Goal: Information Seeking & Learning: Learn about a topic

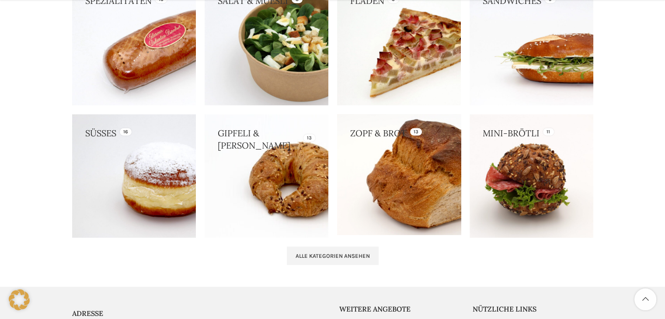
scroll to position [831, 0]
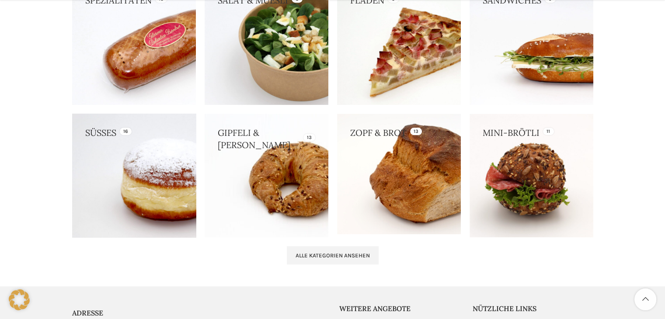
click at [154, 168] on link at bounding box center [134, 176] width 124 height 124
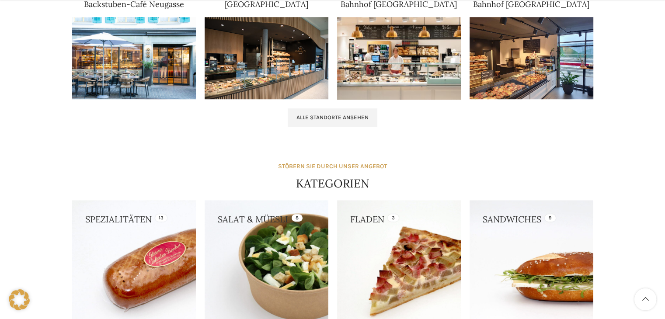
scroll to position [612, 0]
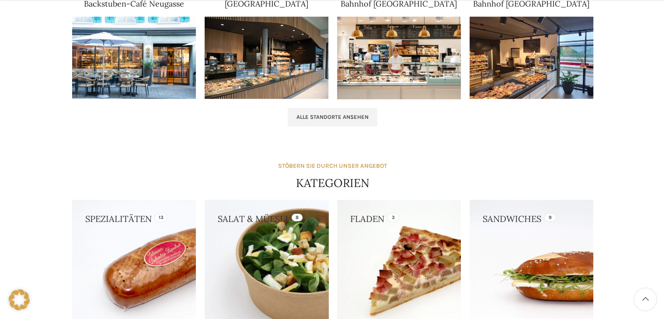
click at [261, 216] on link at bounding box center [267, 262] width 124 height 124
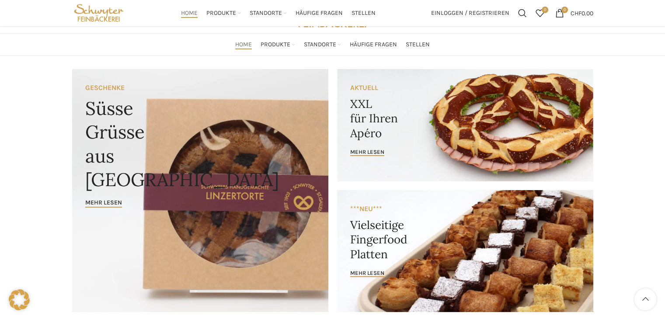
scroll to position [0, 0]
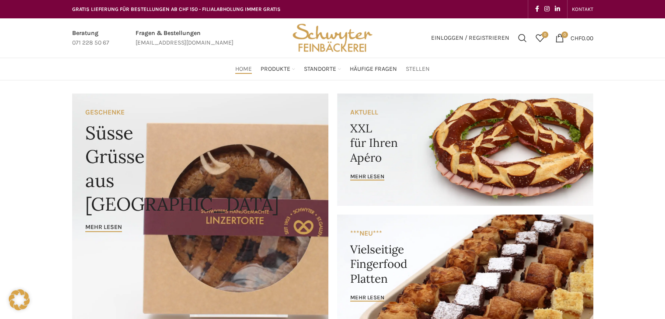
click at [422, 67] on span "Stellen" at bounding box center [418, 69] width 24 height 8
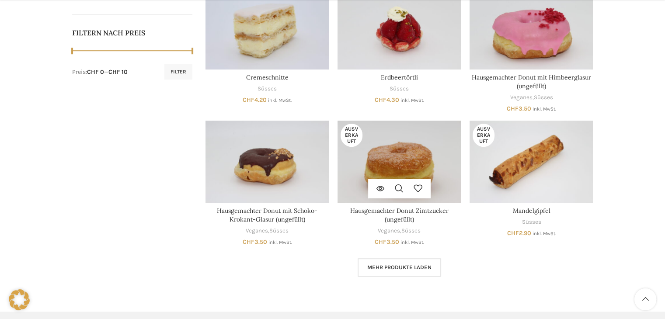
scroll to position [481, 0]
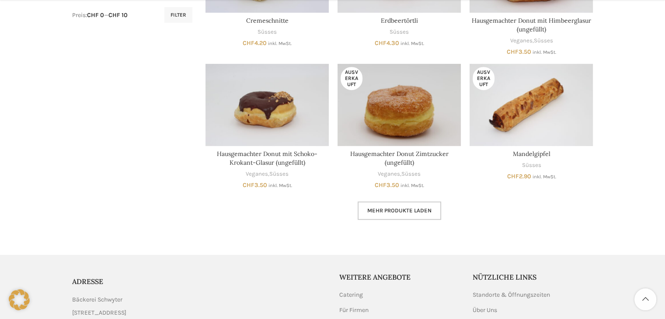
click at [382, 212] on span "Mehr Produkte laden" at bounding box center [399, 210] width 64 height 7
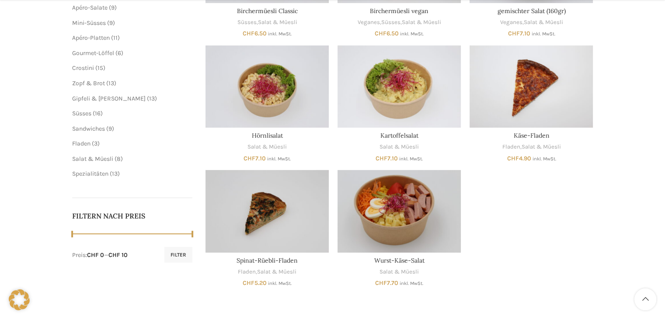
scroll to position [262, 0]
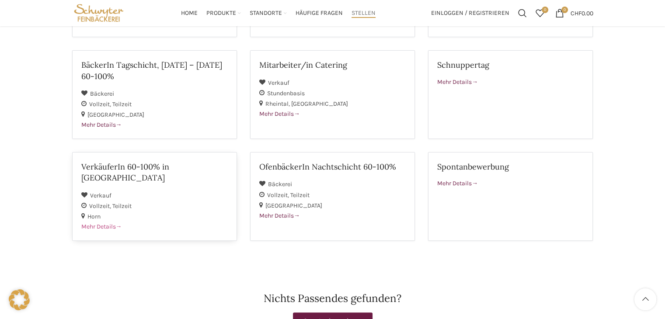
scroll to position [175, 0]
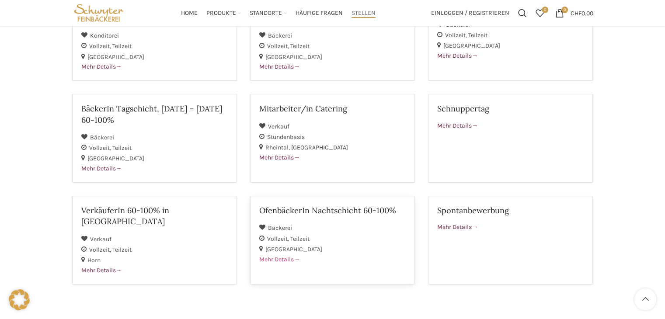
click at [275, 256] on span "Mehr Details" at bounding box center [279, 259] width 41 height 7
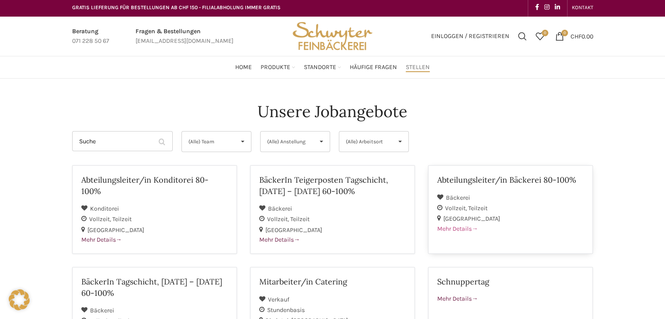
scroll to position [0, 0]
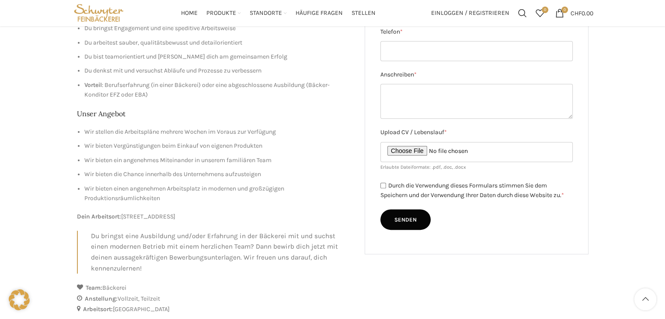
scroll to position [175, 0]
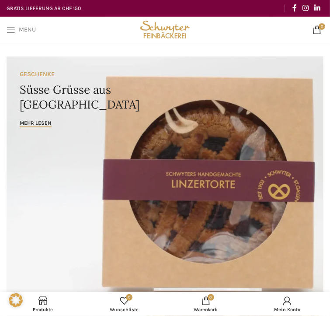
click at [19, 29] on span "Menu" at bounding box center [27, 30] width 17 height 6
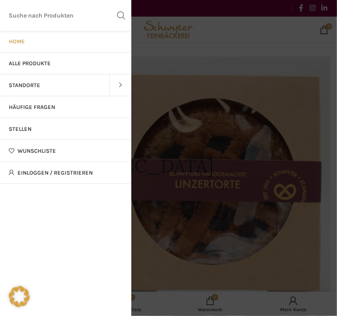
click at [24, 132] on span "Stellen" at bounding box center [20, 129] width 23 height 7
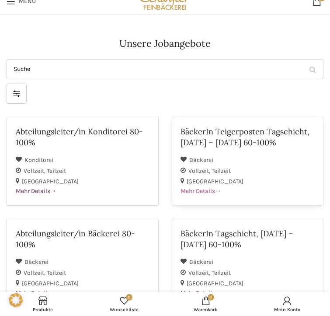
scroll to position [44, 0]
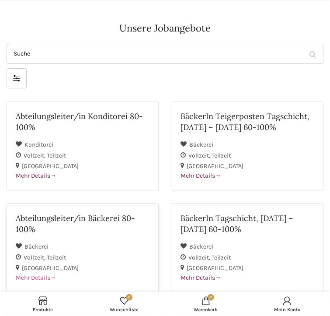
click at [150, 213] on h2 "Abteilungsleiter/in Bäckerei 80-100%" at bounding box center [83, 224] width 134 height 22
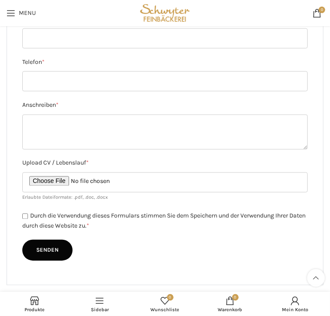
scroll to position [885, 0]
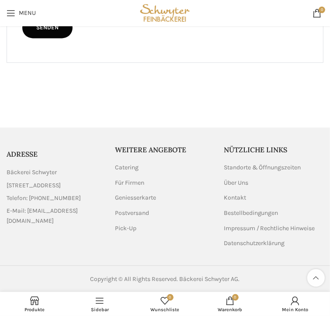
click at [248, 118] on div at bounding box center [165, 118] width 330 height 17
